Goal: Information Seeking & Learning: Learn about a topic

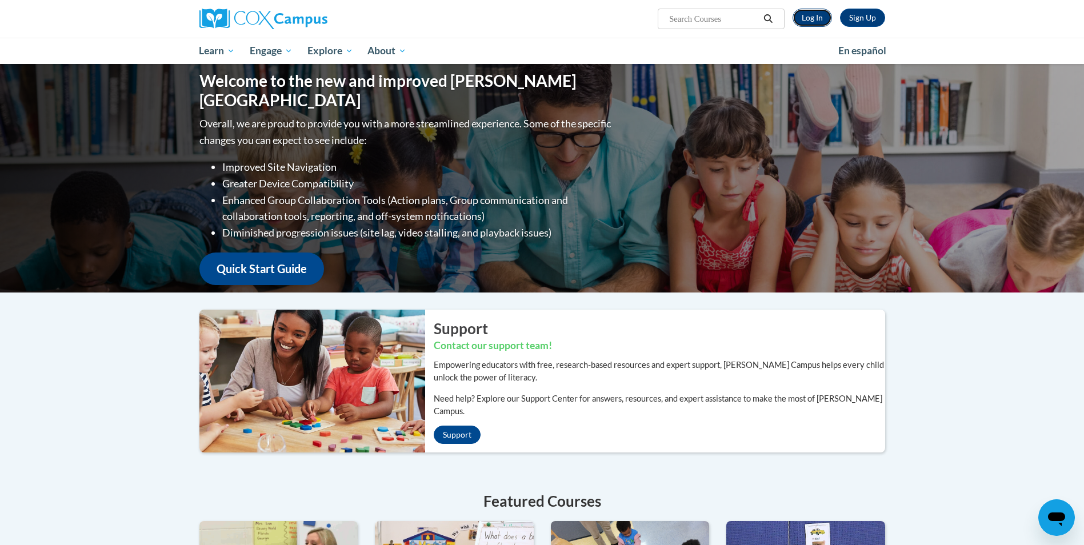
click at [817, 23] on link "Log In" at bounding box center [812, 18] width 39 height 18
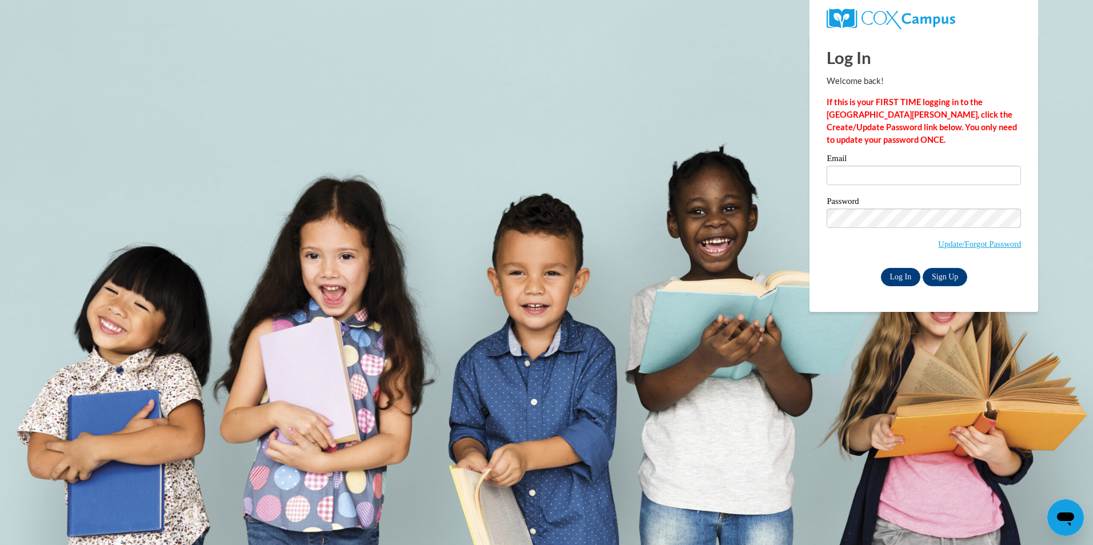
type input "maryna.miller@yahoo.com"
click at [894, 275] on input "Log In" at bounding box center [901, 277] width 40 height 18
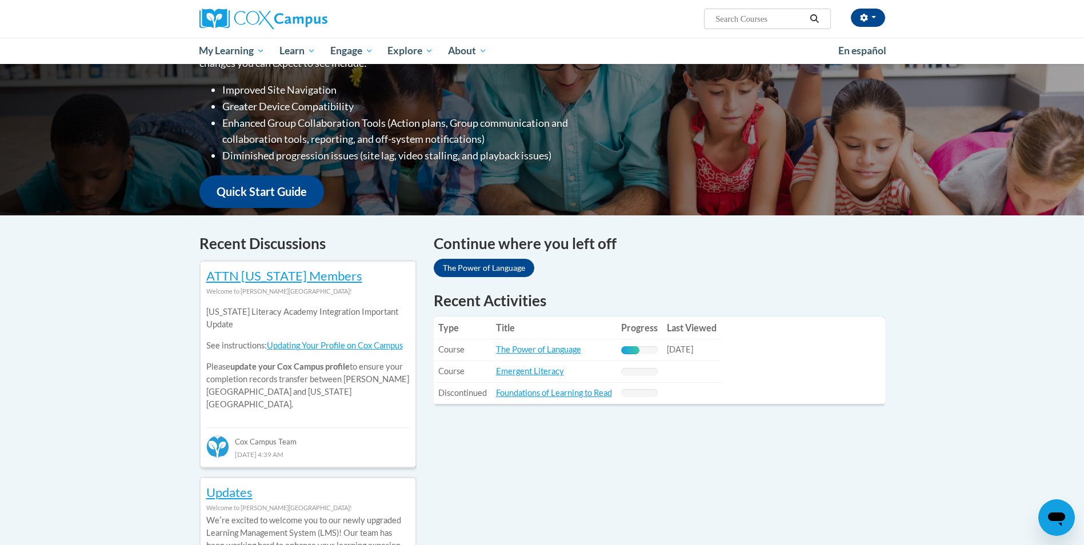
scroll to position [229, 0]
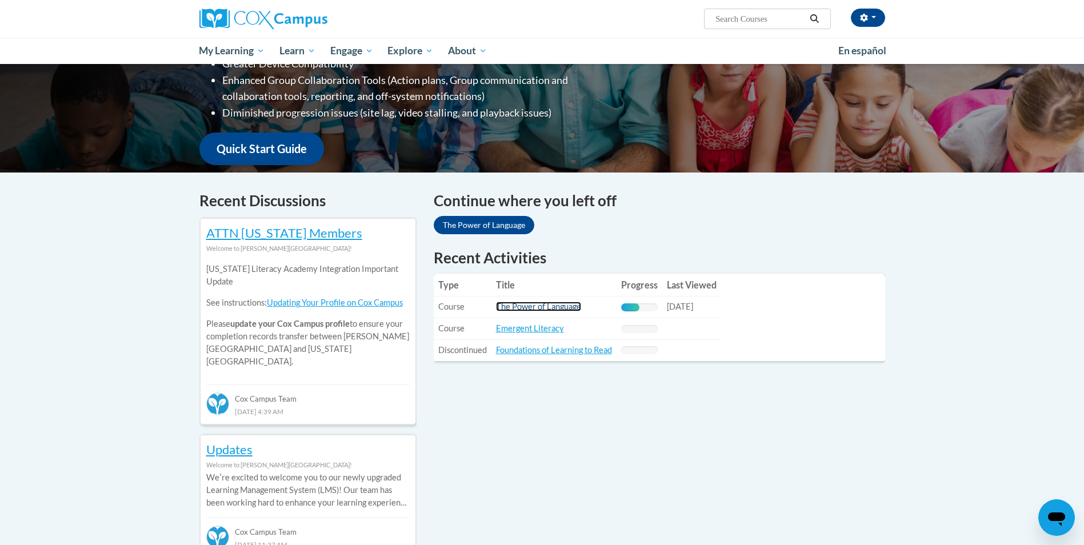
click at [563, 310] on link "The Power of Language" at bounding box center [538, 307] width 85 height 10
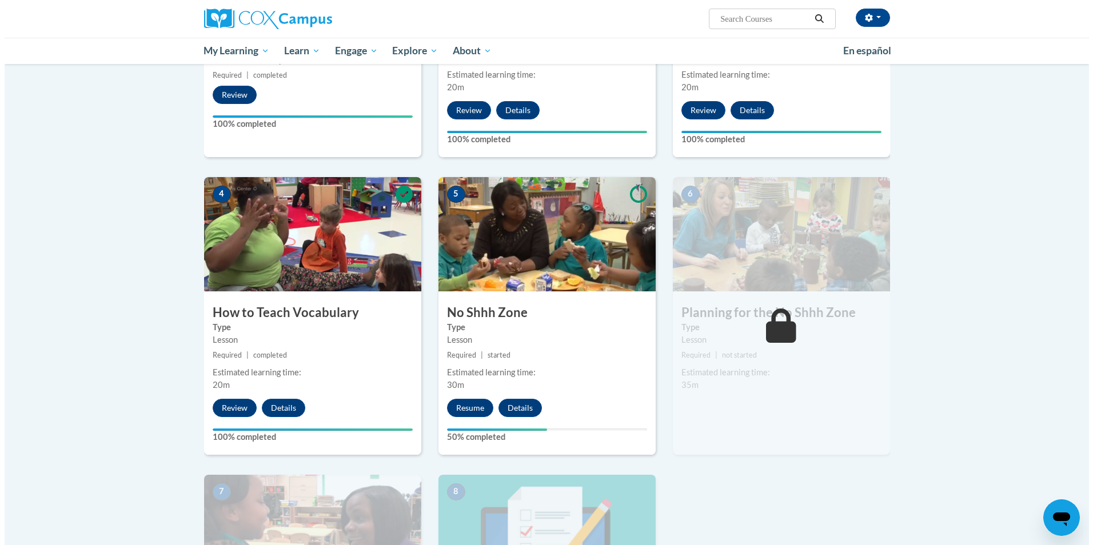
scroll to position [457, 0]
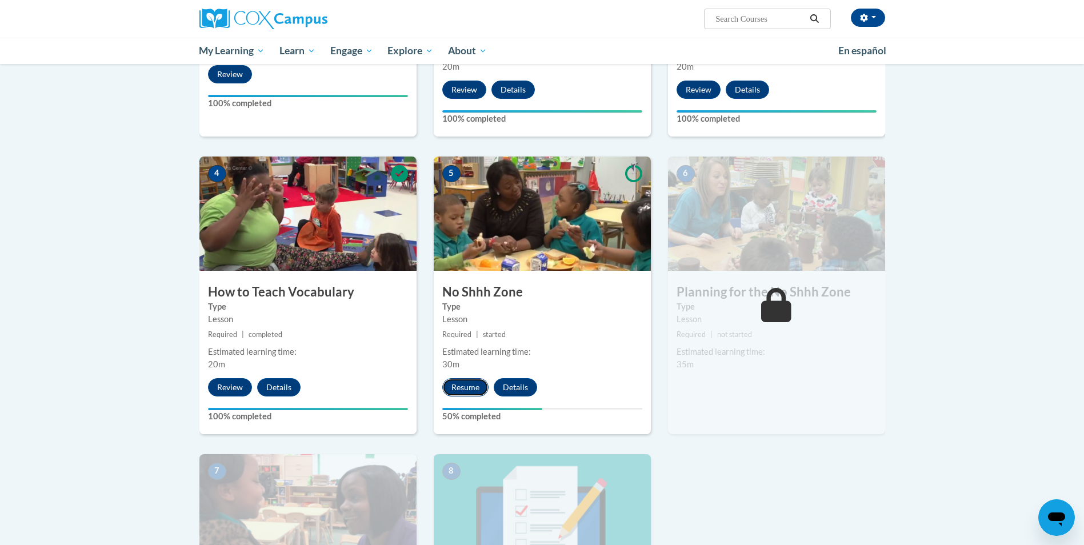
click at [461, 389] on button "Resume" at bounding box center [465, 387] width 46 height 18
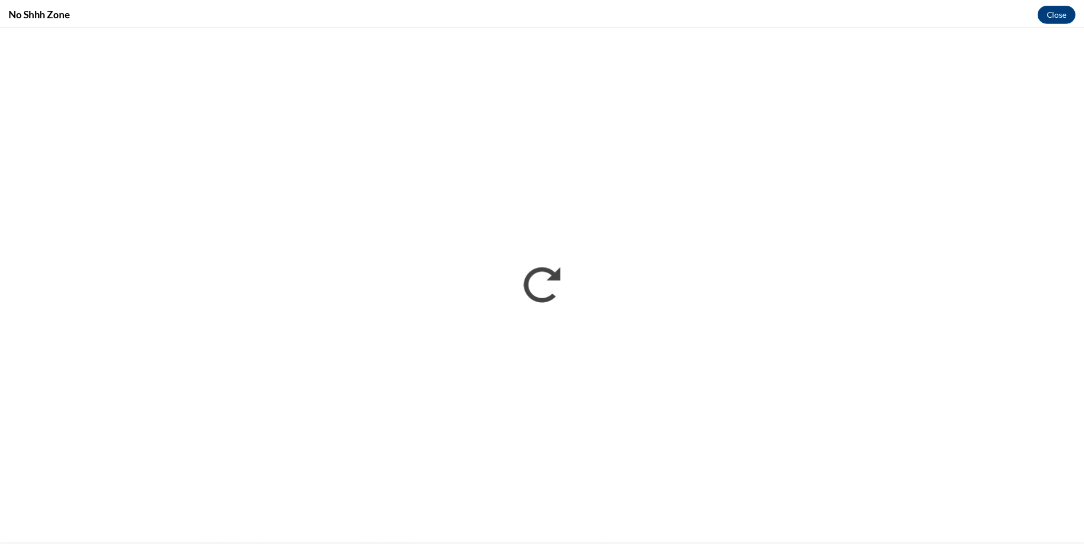
scroll to position [0, 0]
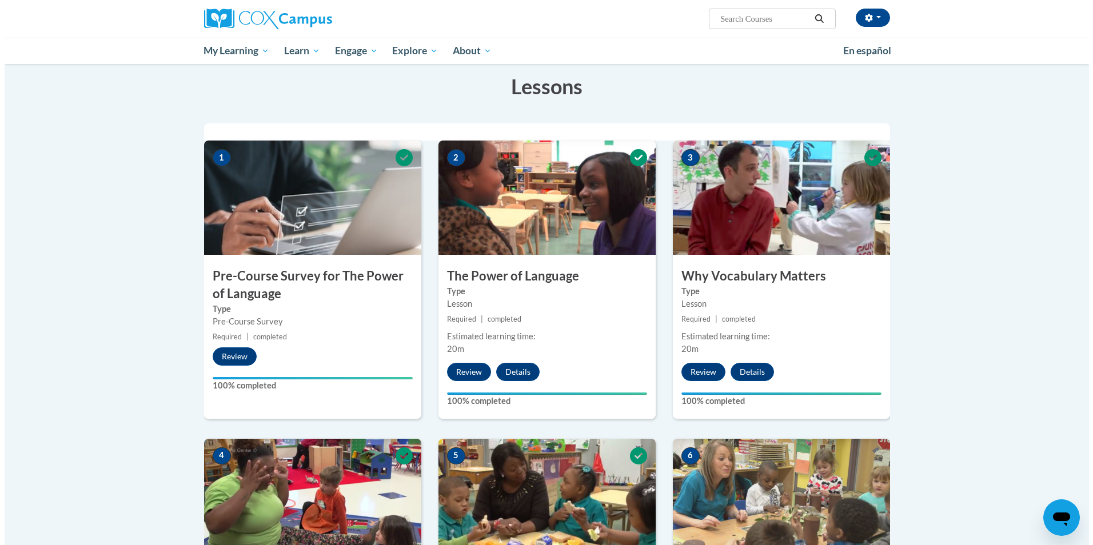
scroll to position [457, 0]
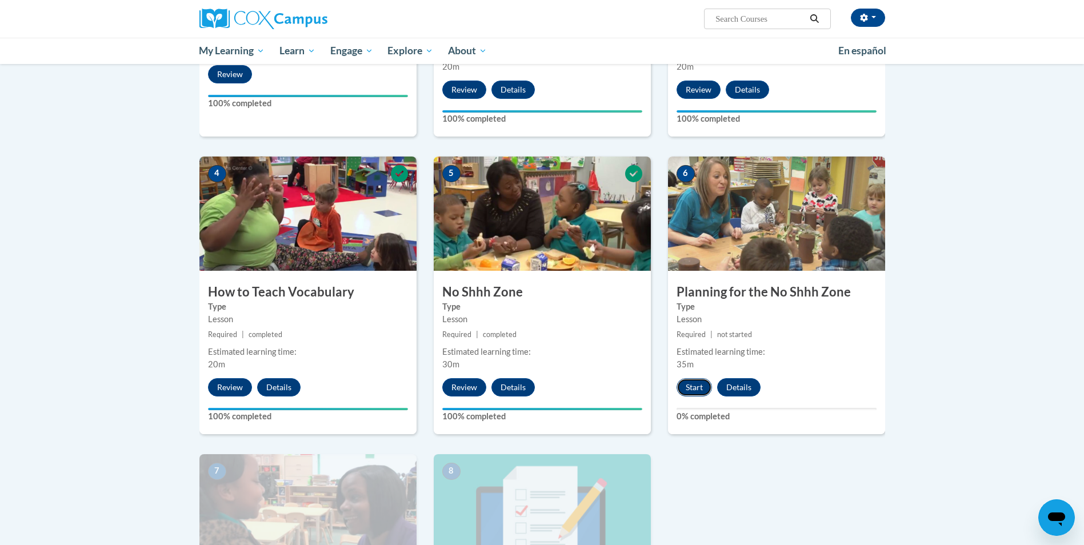
click at [692, 382] on button "Start" at bounding box center [694, 387] width 35 height 18
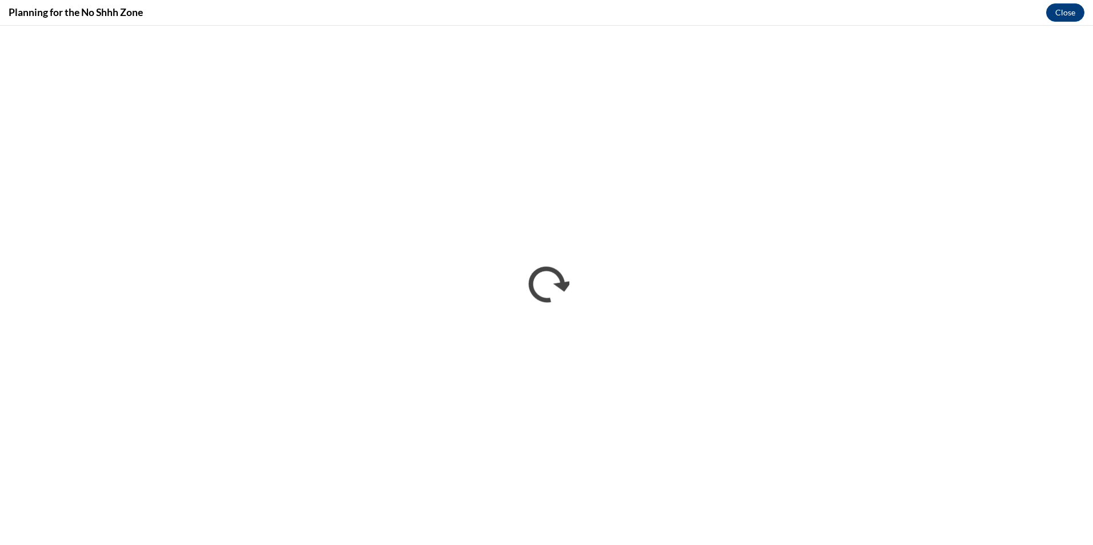
scroll to position [0, 0]
